Goal: Task Accomplishment & Management: Use online tool/utility

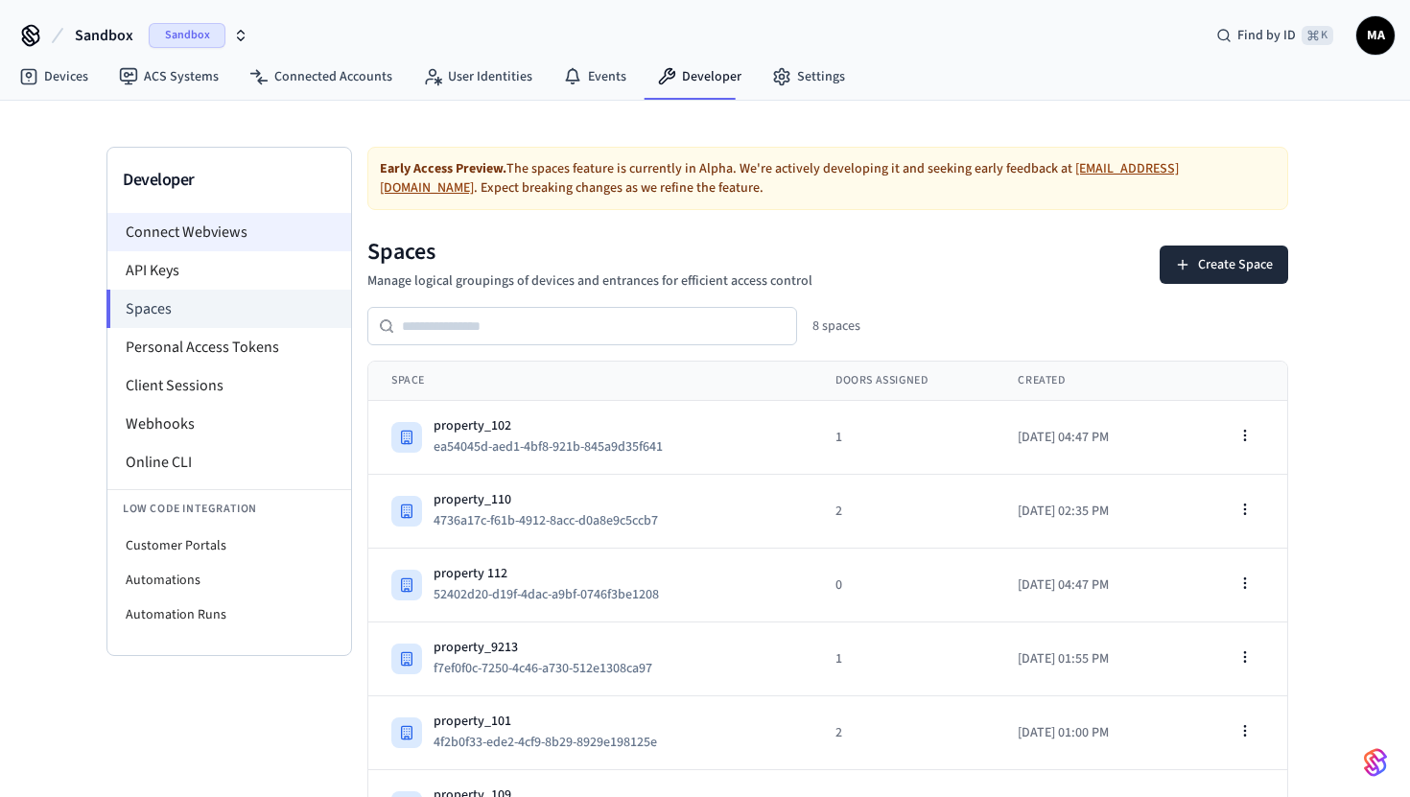
click at [245, 235] on li "Connect Webviews" at bounding box center [229, 232] width 244 height 38
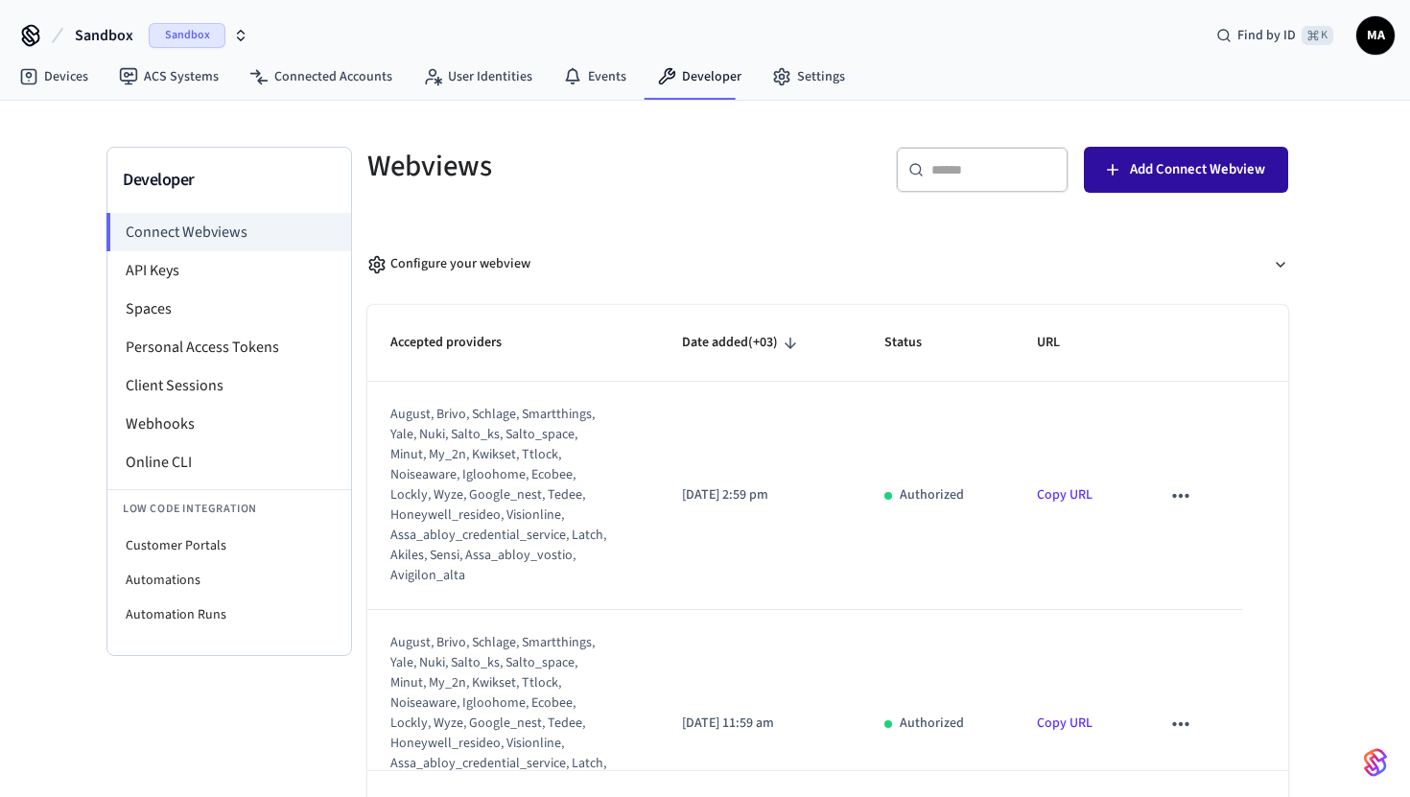
click at [1139, 160] on span "Add Connect Webview" at bounding box center [1197, 169] width 135 height 25
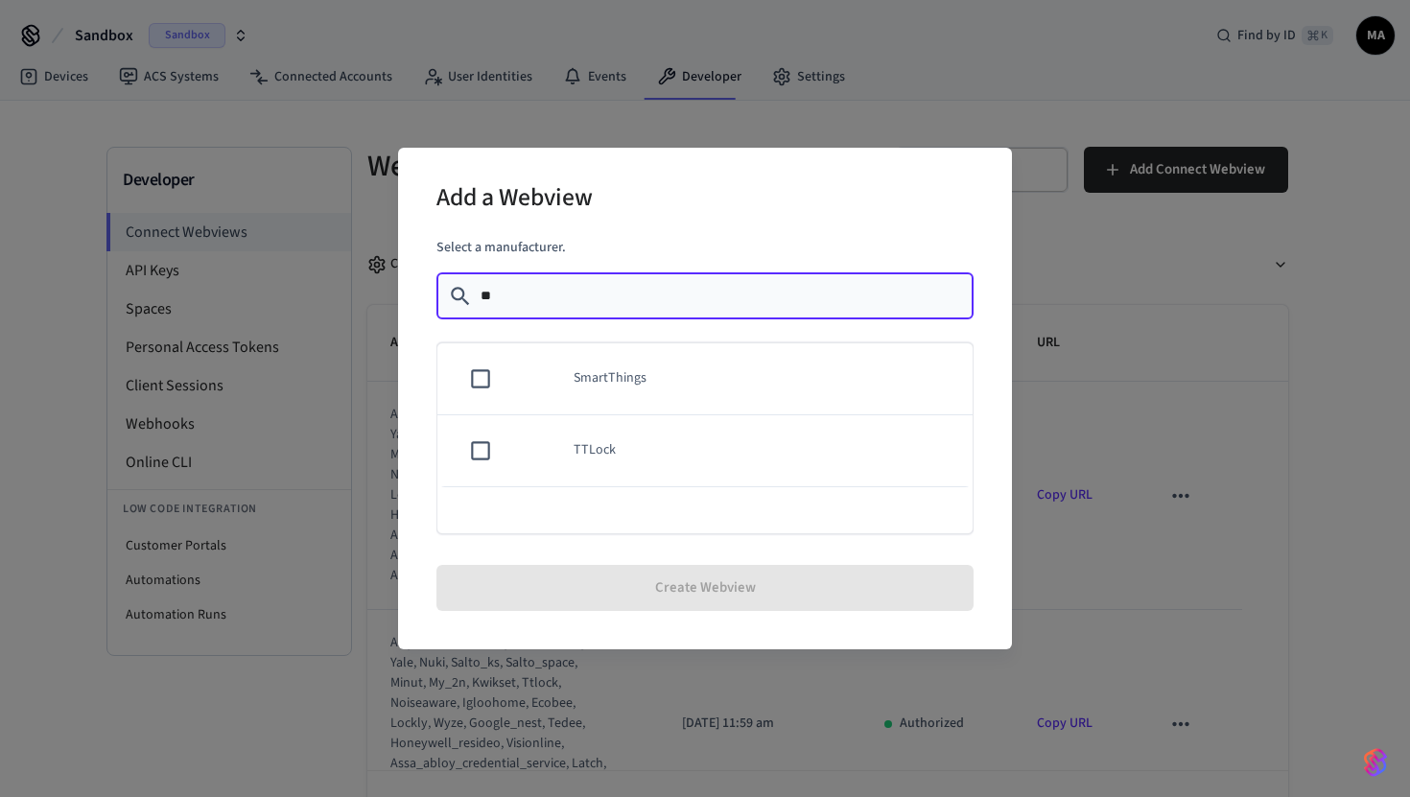
type input "**"
click at [600, 439] on td "TTLock" at bounding box center [762, 451] width 422 height 72
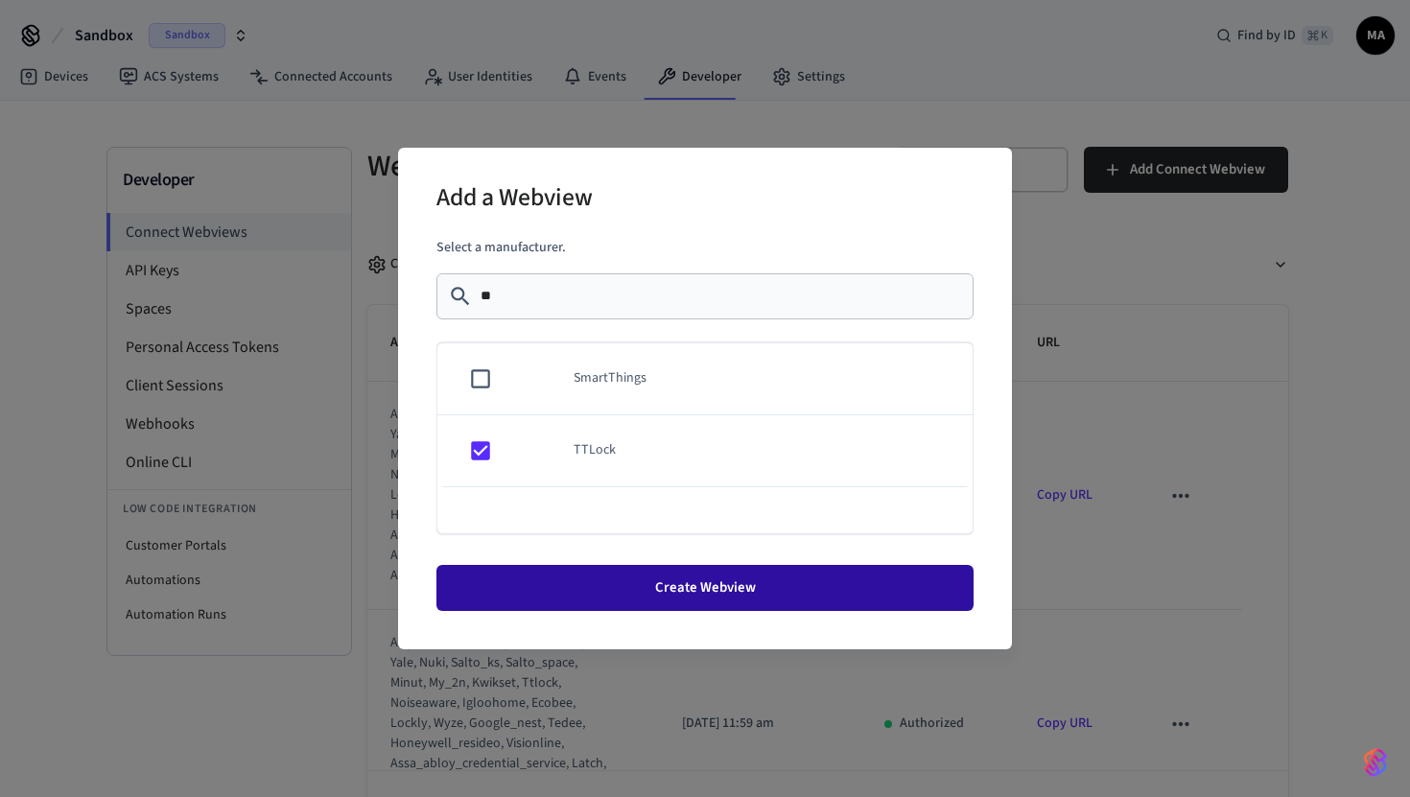
click at [659, 572] on button "Create Webview" at bounding box center [704, 588] width 537 height 46
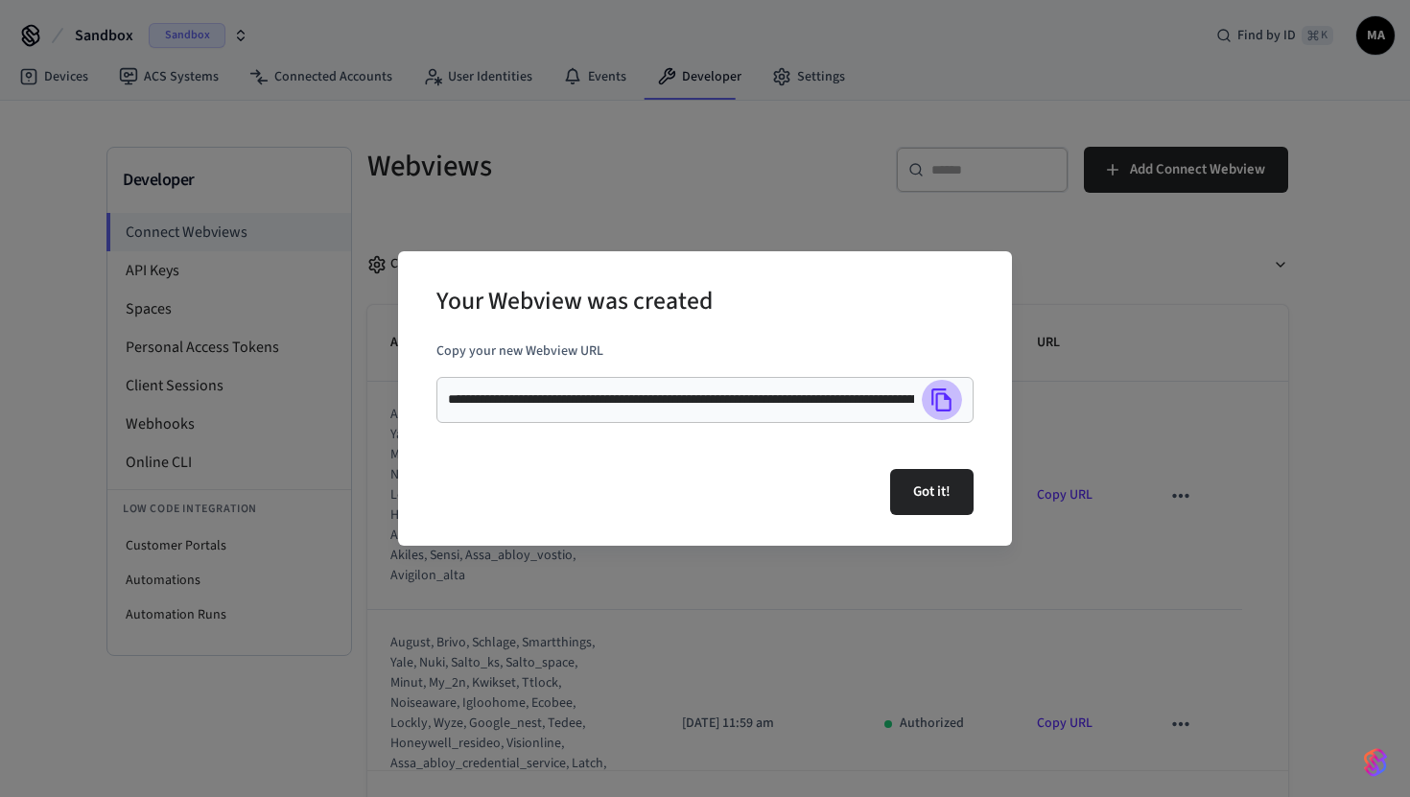
click at [946, 410] on icon "Copy" at bounding box center [941, 399] width 20 height 23
